Goal: Download file/media

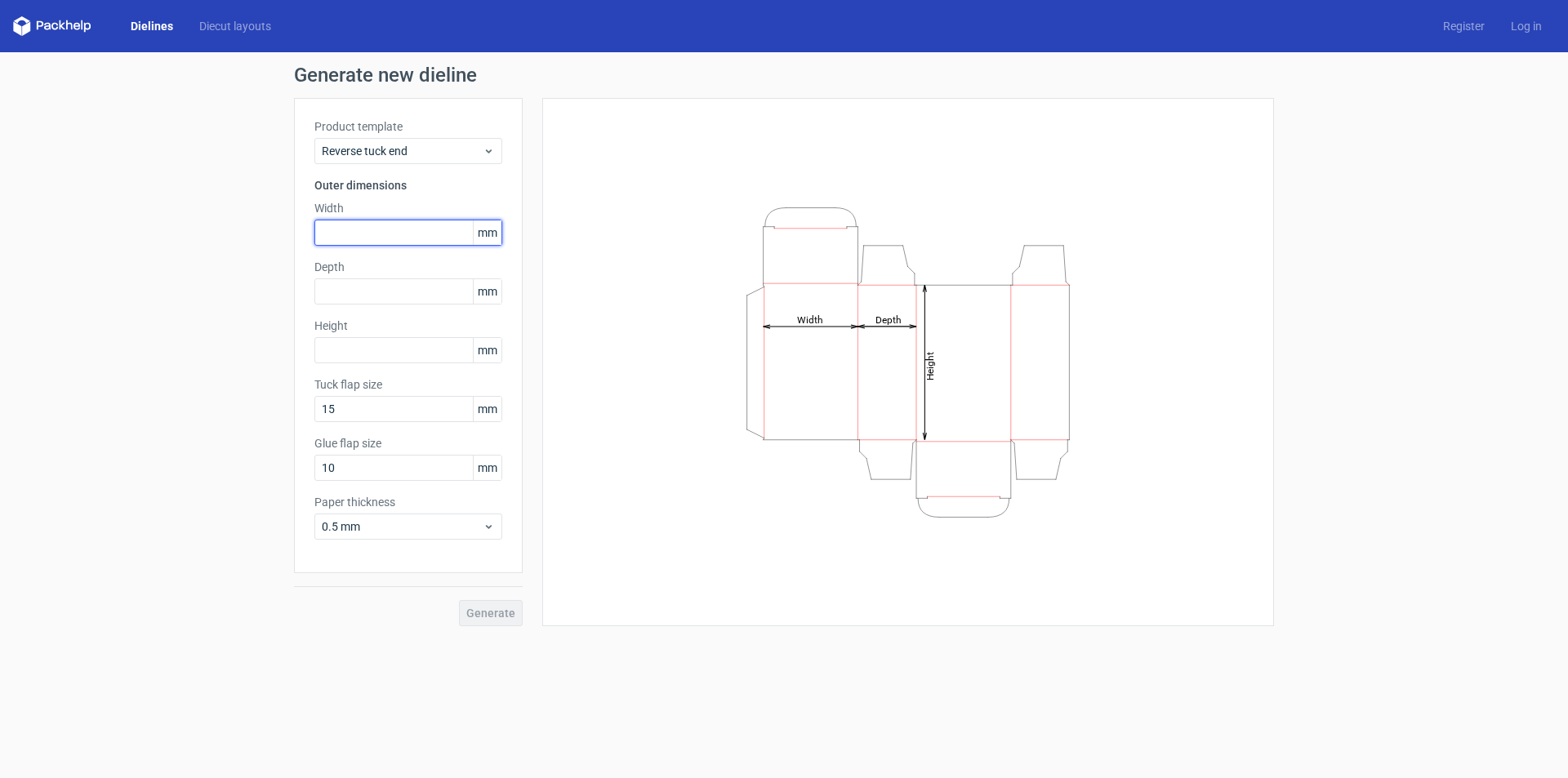
click at [343, 237] on input "text" at bounding box center [408, 232] width 188 height 26
drag, startPoint x: 313, startPoint y: 223, endPoint x: 294, endPoint y: 222, distance: 19.0
click at [294, 222] on div "Product template Reverse tuck end Outer dimensions Width 65 mm Depth mm Height …" at bounding box center [408, 336] width 229 height 476
type input "65"
click at [351, 284] on input "text" at bounding box center [408, 291] width 188 height 26
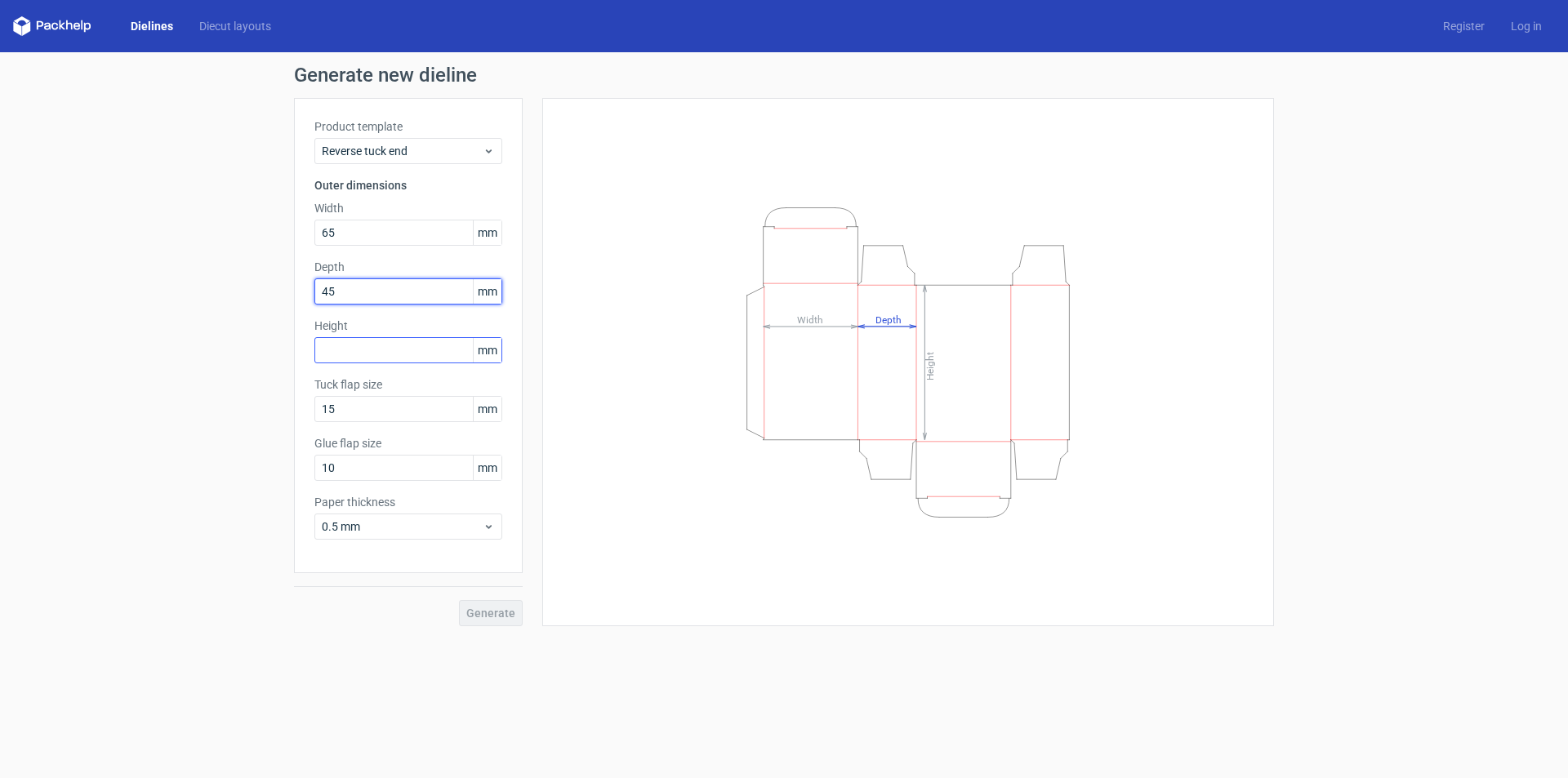
type input "45"
click at [372, 352] on input "text" at bounding box center [408, 350] width 188 height 26
type input "125"
click at [516, 629] on div "Generate new dieline Product template Reverse tuck end Outer dimensions Width 6…" at bounding box center [784, 346] width 1568 height 588
click at [497, 615] on span "Generate" at bounding box center [490, 613] width 49 height 11
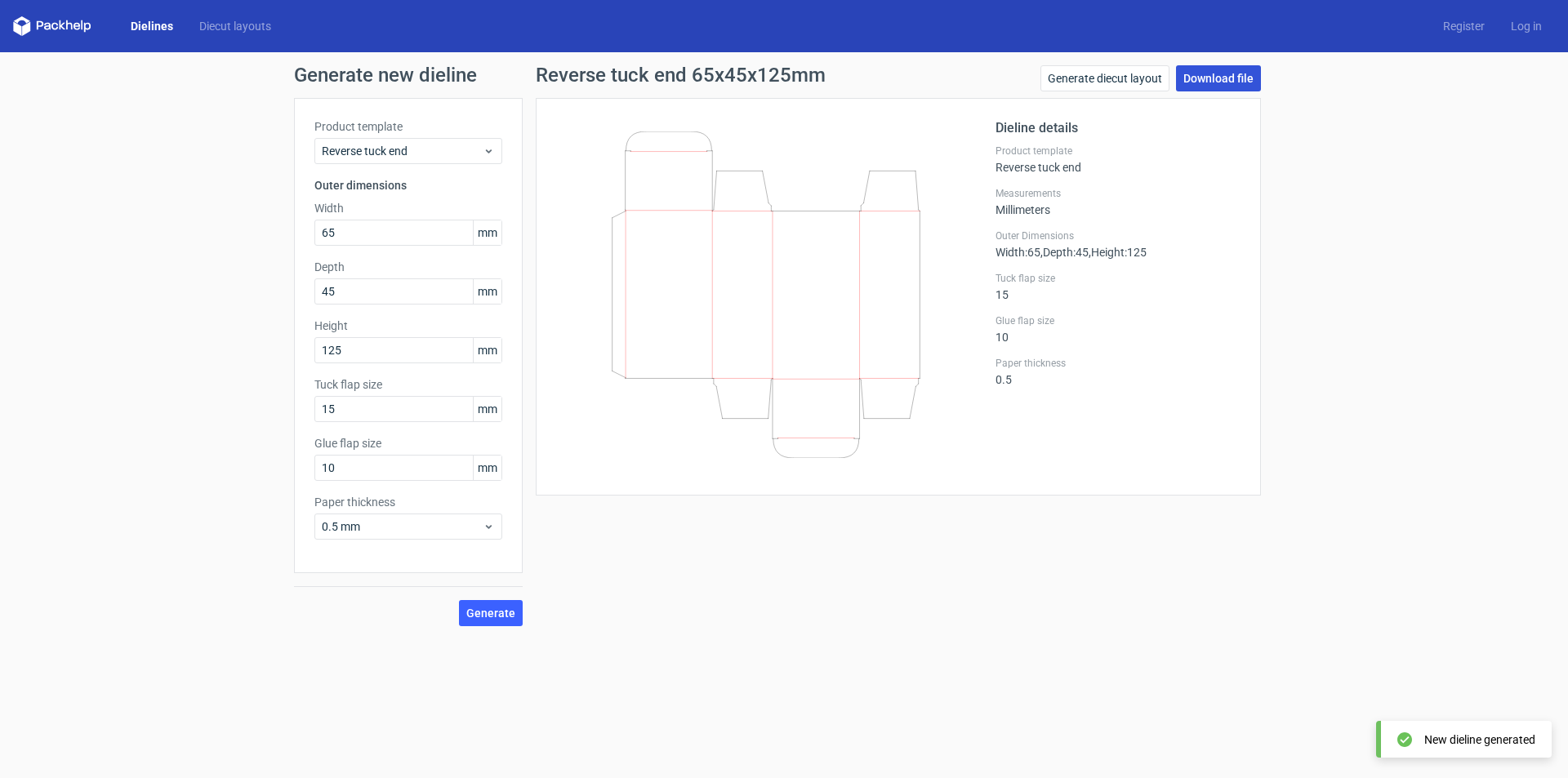
click at [1202, 79] on link "Download file" at bounding box center [1218, 79] width 85 height 26
click at [1214, 75] on link "Download file" at bounding box center [1218, 79] width 85 height 26
